Goal: Task Accomplishment & Management: Manage account settings

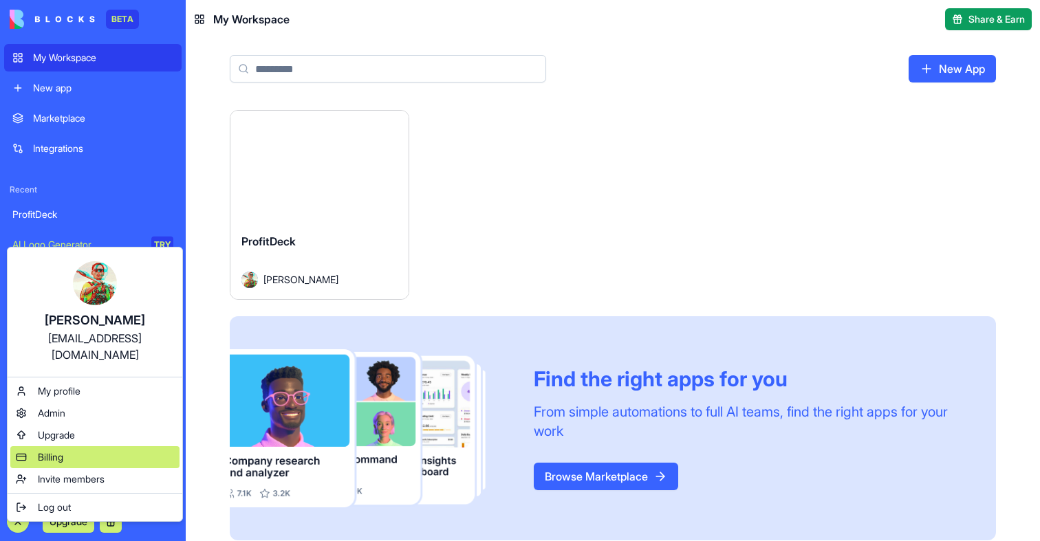
click at [75, 446] on div "Billing" at bounding box center [94, 457] width 169 height 22
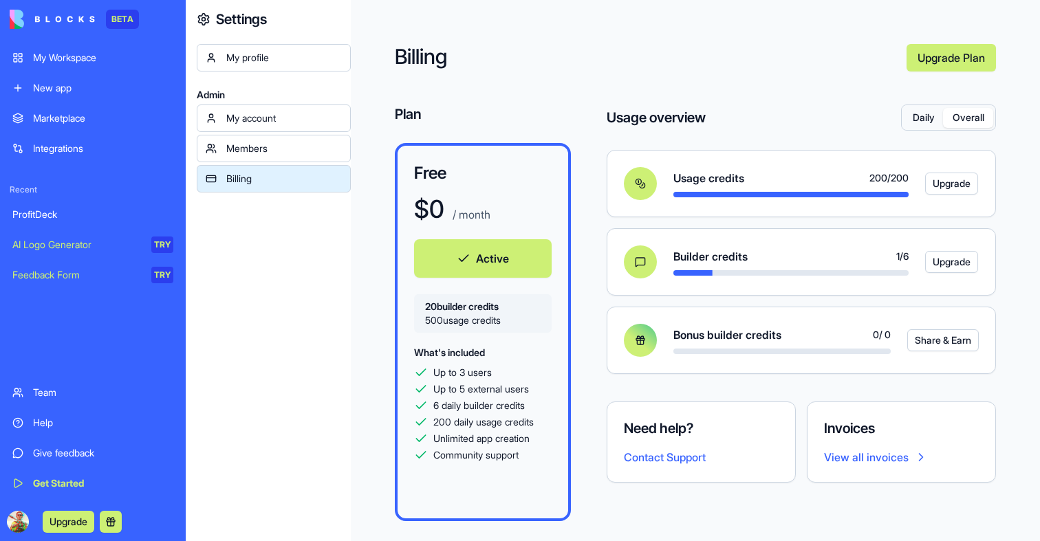
click at [965, 121] on button "Overall" at bounding box center [968, 118] width 50 height 20
click at [915, 116] on button "Daily" at bounding box center [923, 118] width 39 height 20
click at [971, 108] on button "Overall" at bounding box center [968, 118] width 50 height 20
click at [912, 108] on button "Daily" at bounding box center [923, 118] width 39 height 20
click at [961, 108] on button "Overall" at bounding box center [968, 118] width 50 height 20
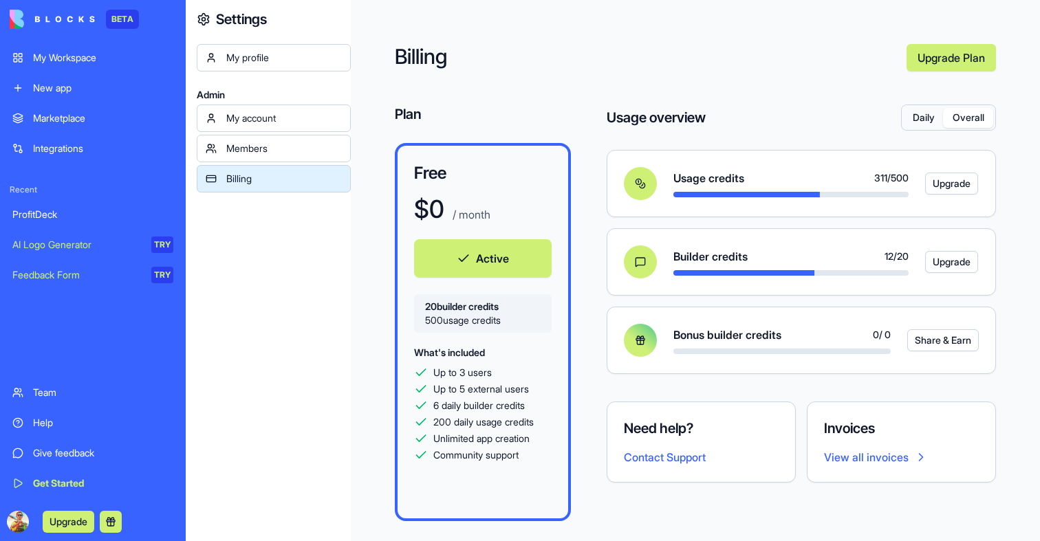
click at [898, 107] on div "Usage overview Daily Overall" at bounding box center [801, 118] width 389 height 26
click at [902, 118] on div "Daily Overall" at bounding box center [949, 117] width 94 height 25
click at [915, 118] on button "Daily" at bounding box center [923, 118] width 39 height 20
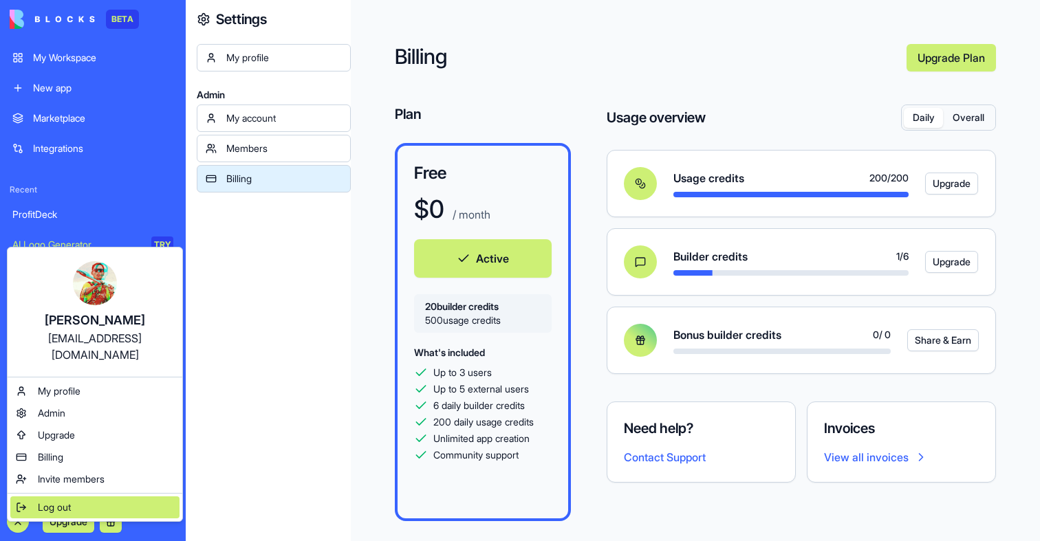
click at [54, 501] on span "Log out" at bounding box center [54, 508] width 33 height 14
